Goal: Information Seeking & Learning: Learn about a topic

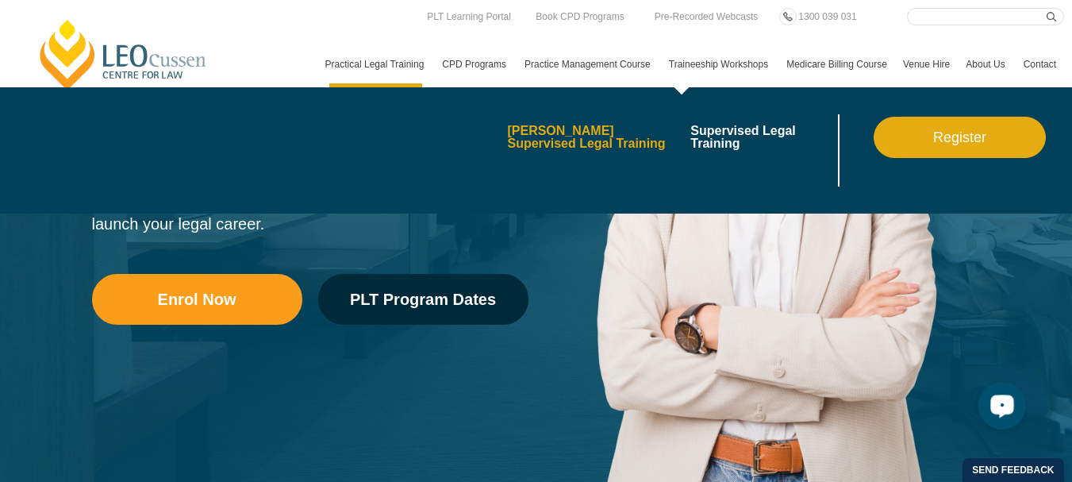
click at [507, 150] on link "[PERSON_NAME] Supervised Legal Training" at bounding box center [593, 137] width 172 height 25
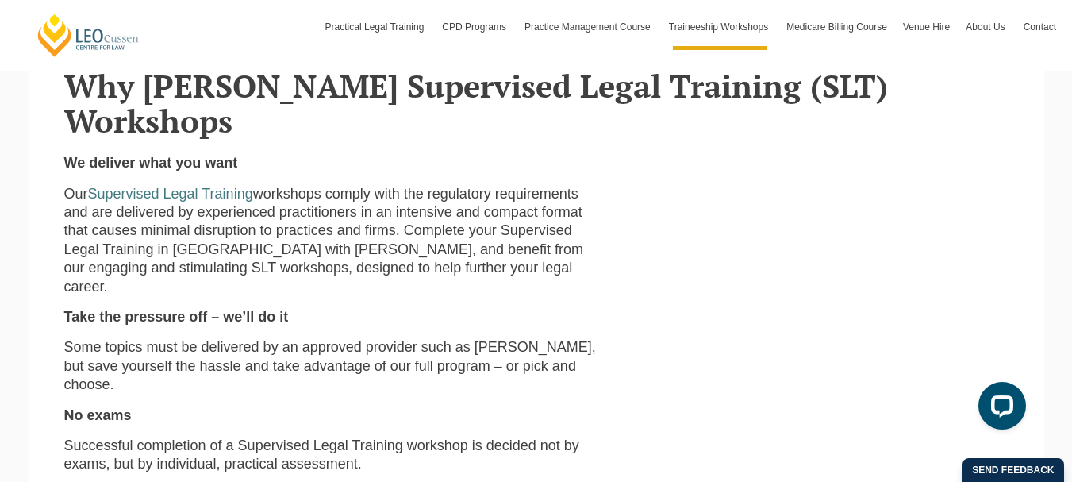
scroll to position [507, 0]
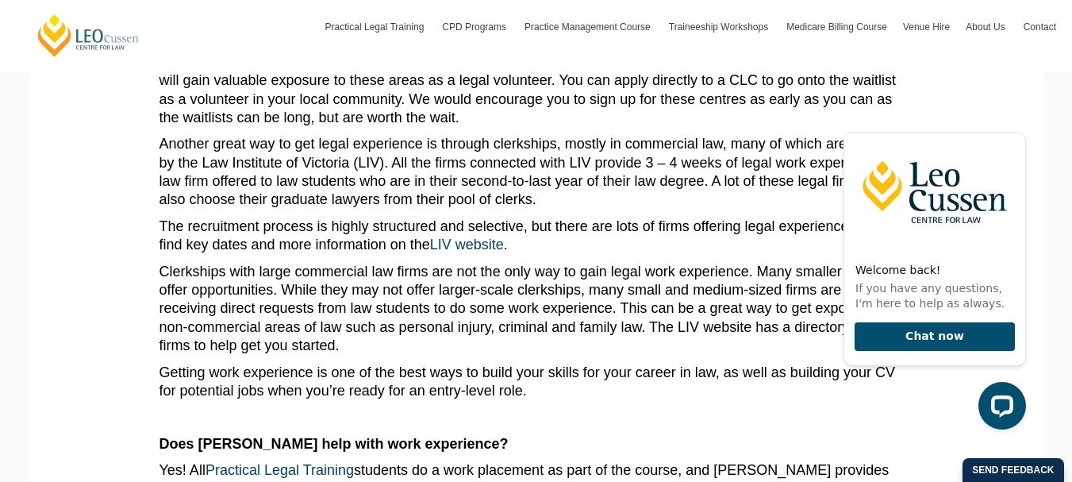
scroll to position [926, 0]
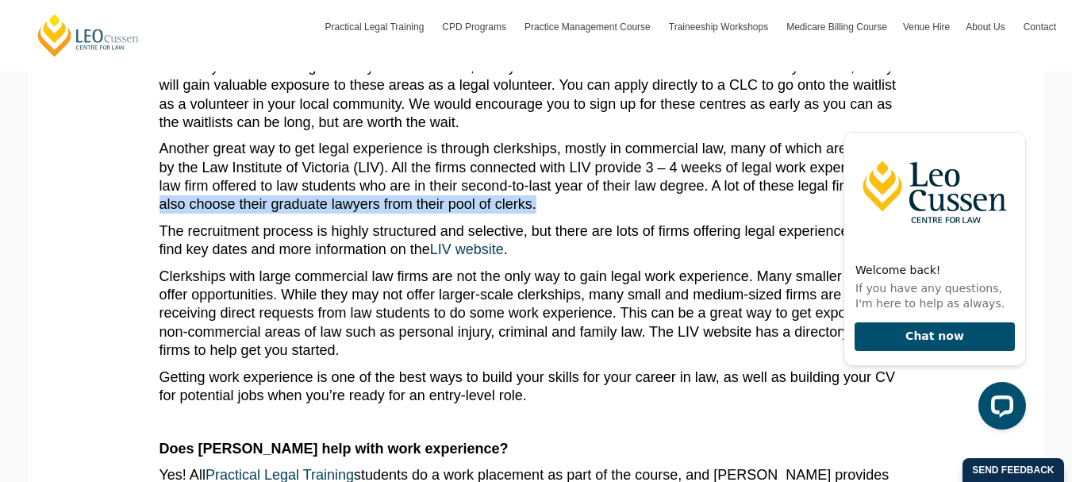
drag, startPoint x: 1070, startPoint y: 194, endPoint x: 1069, endPoint y: 204, distance: 9.7
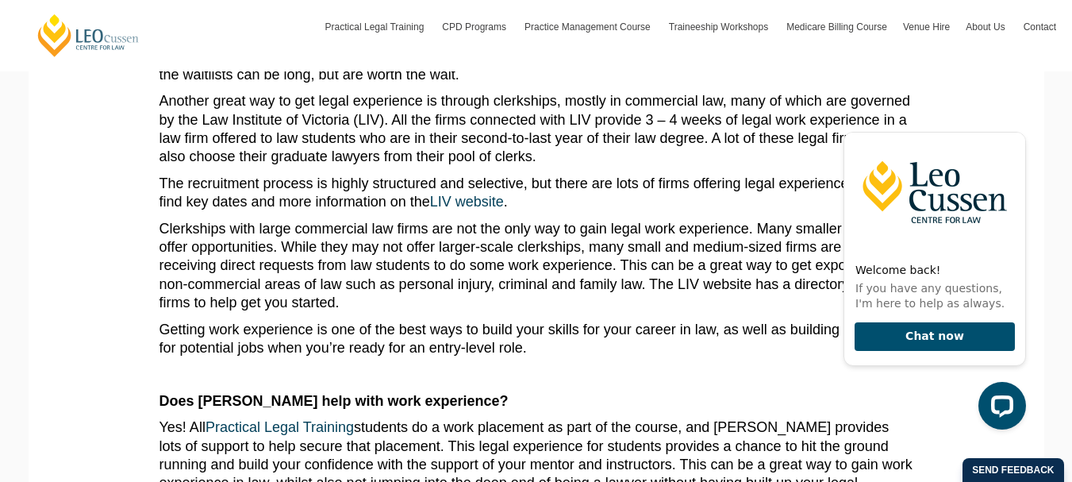
click at [668, 206] on p "The recruitment process is highly structured and selective, but there are lots …" at bounding box center [537, 193] width 754 height 37
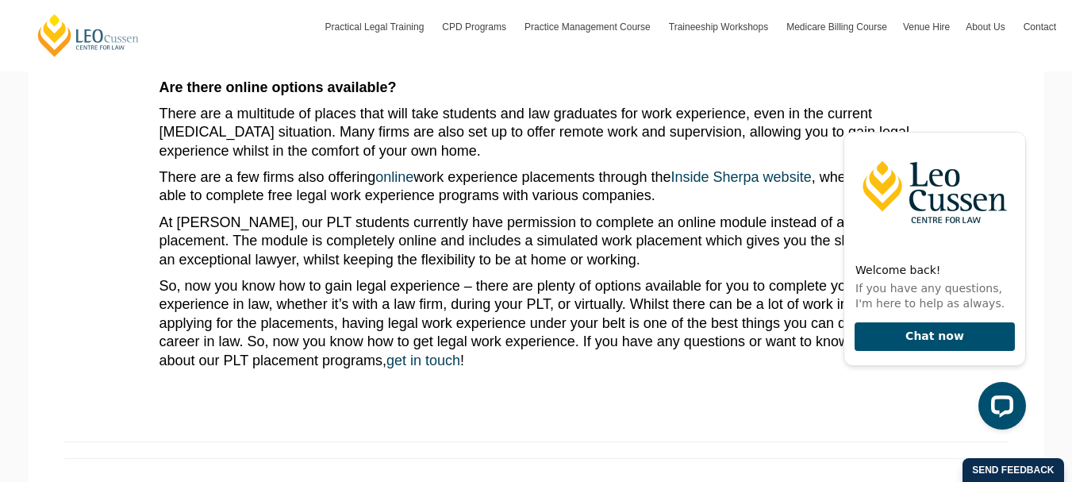
scroll to position [1436, 0]
